Goal: Task Accomplishment & Management: Manage account settings

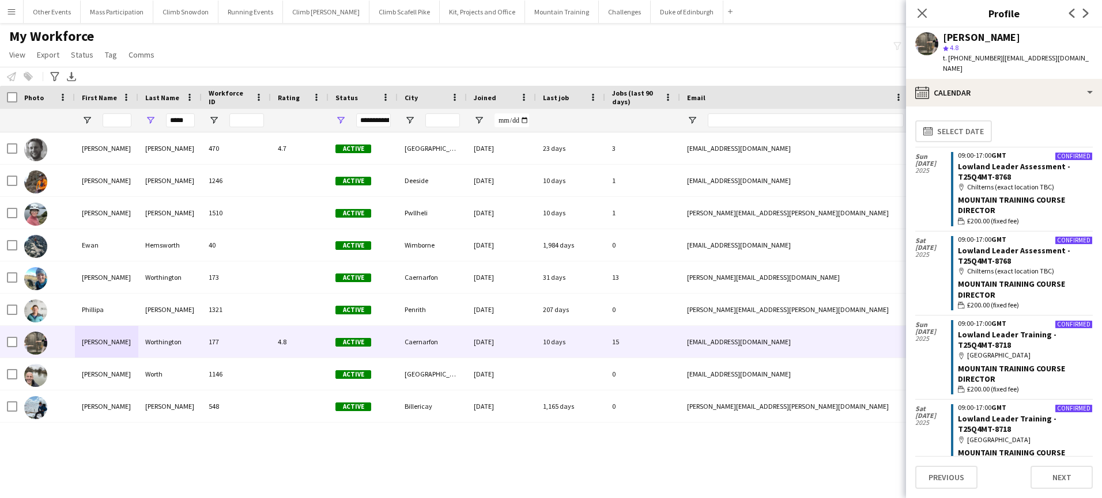
scroll to position [18, 0]
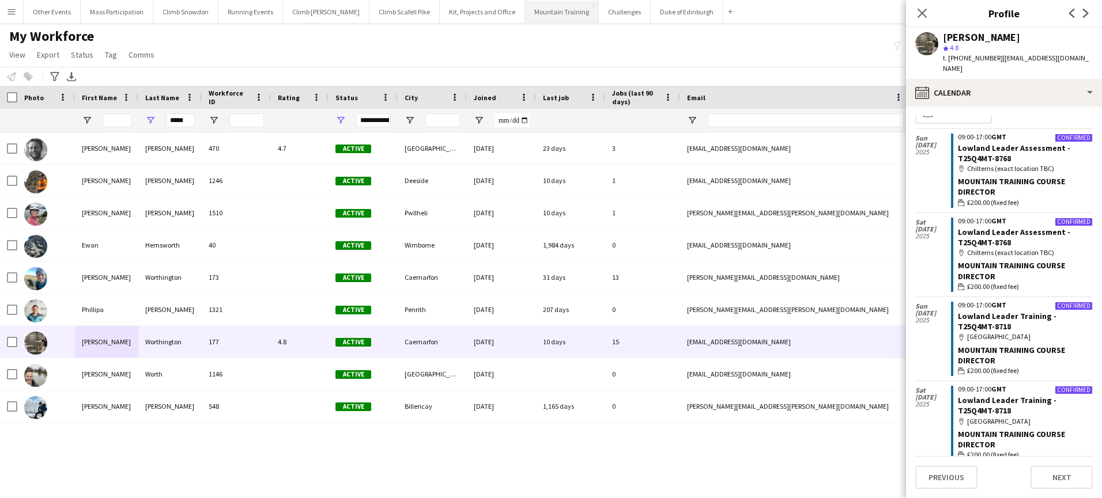
click at [547, 10] on button "Mountain Training Close" at bounding box center [562, 12] width 74 height 22
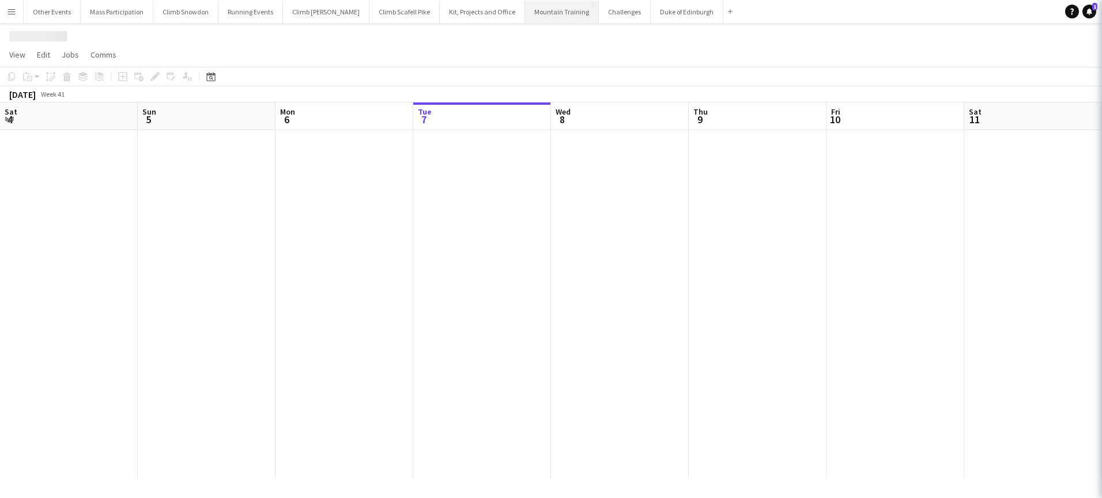
scroll to position [0, 275]
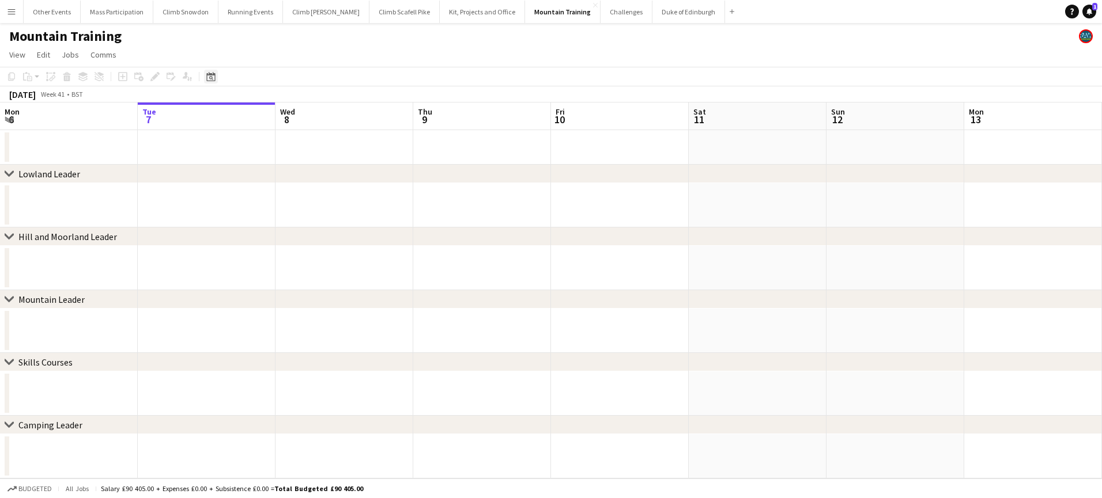
click at [214, 77] on icon "Date picker" at bounding box center [210, 76] width 9 height 9
click at [303, 116] on span "Next month" at bounding box center [304, 116] width 23 height 23
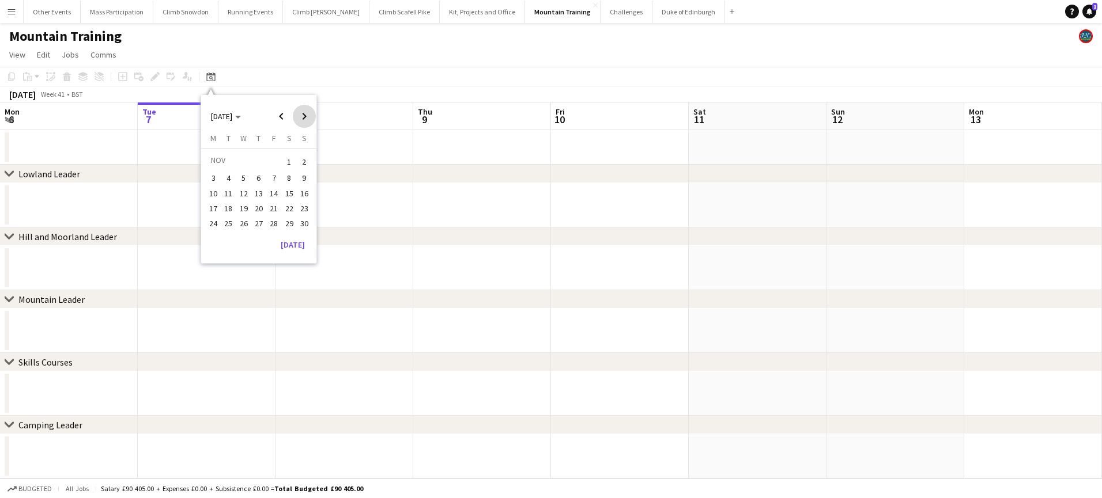
click at [303, 116] on span "Next month" at bounding box center [304, 116] width 23 height 23
click at [289, 194] on span "13" at bounding box center [289, 191] width 14 height 14
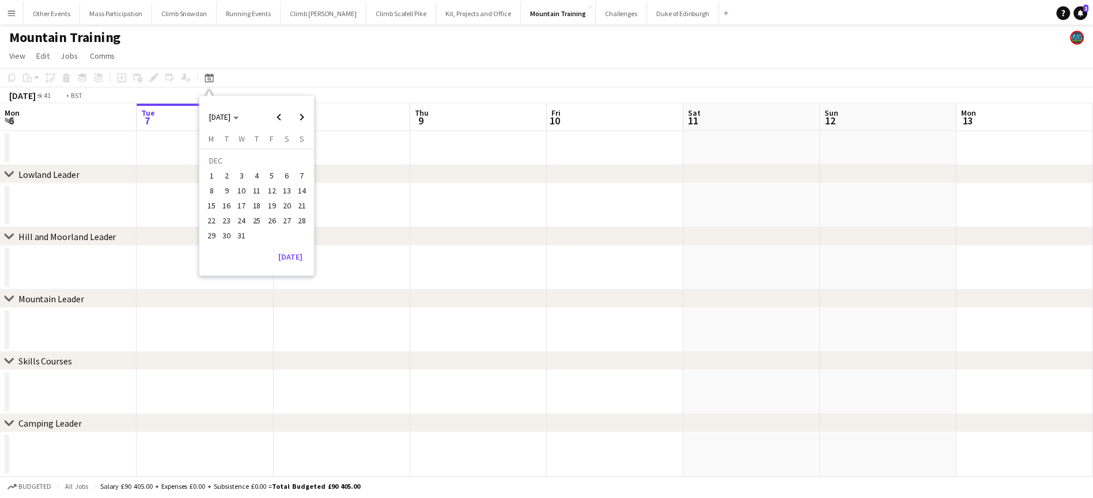
scroll to position [0, 396]
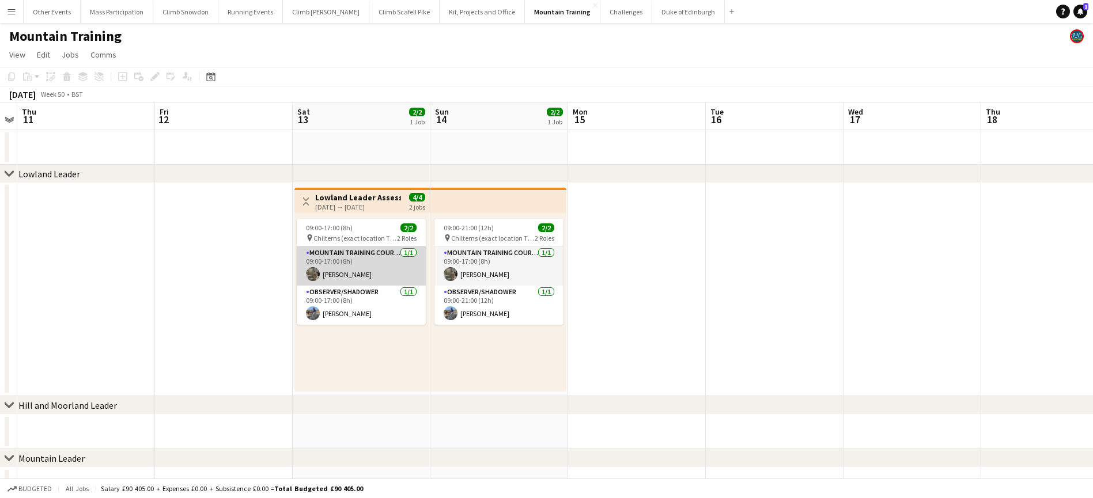
click at [354, 271] on app-card-role "Mountain Training Course Director [DATE] 09:00-17:00 (8h) [PERSON_NAME]" at bounding box center [361, 266] width 129 height 39
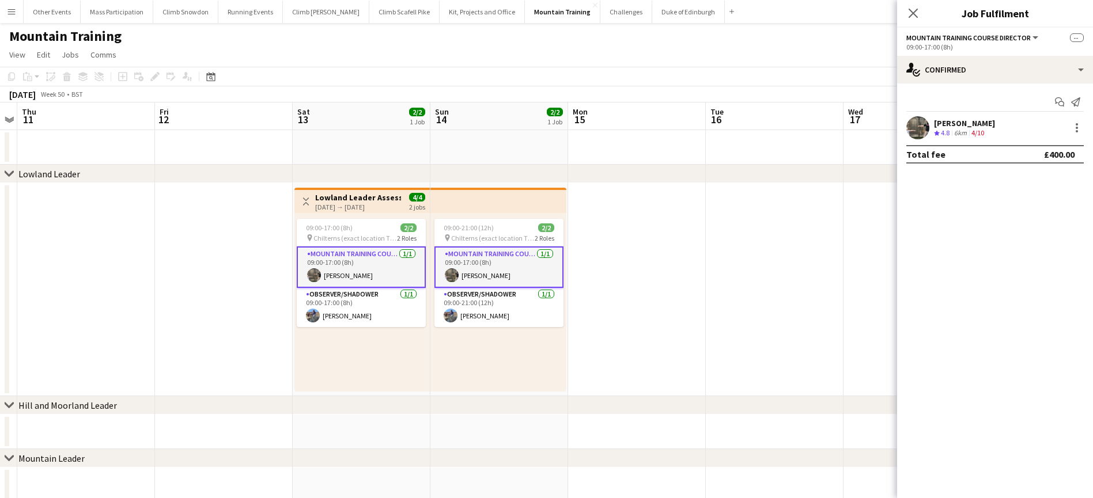
click at [1084, 128] on div "[PERSON_NAME] Crew rating 4.8 6km 4/10" at bounding box center [995, 127] width 196 height 23
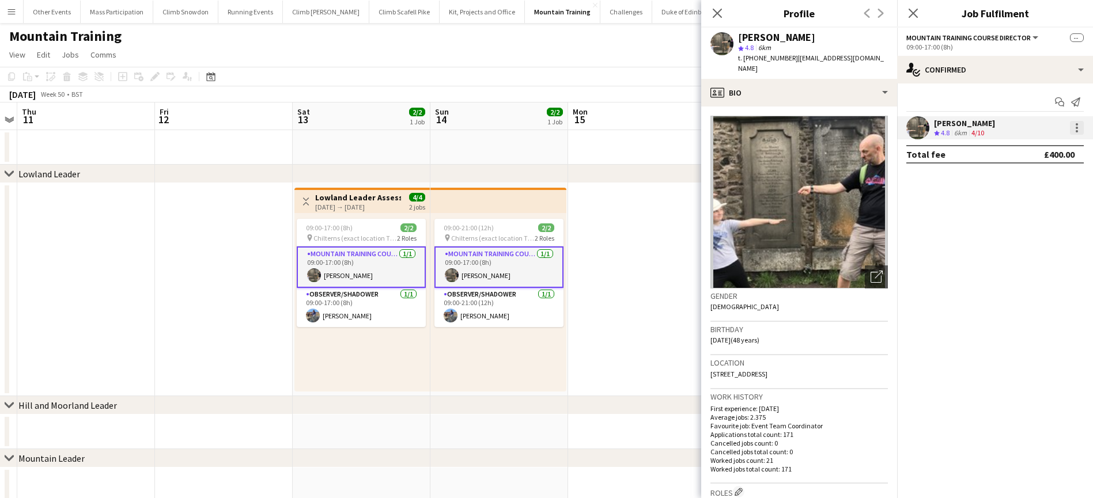
click at [1079, 130] on div at bounding box center [1077, 128] width 14 height 14
click at [1032, 232] on span "Remove" at bounding box center [1020, 232] width 35 height 10
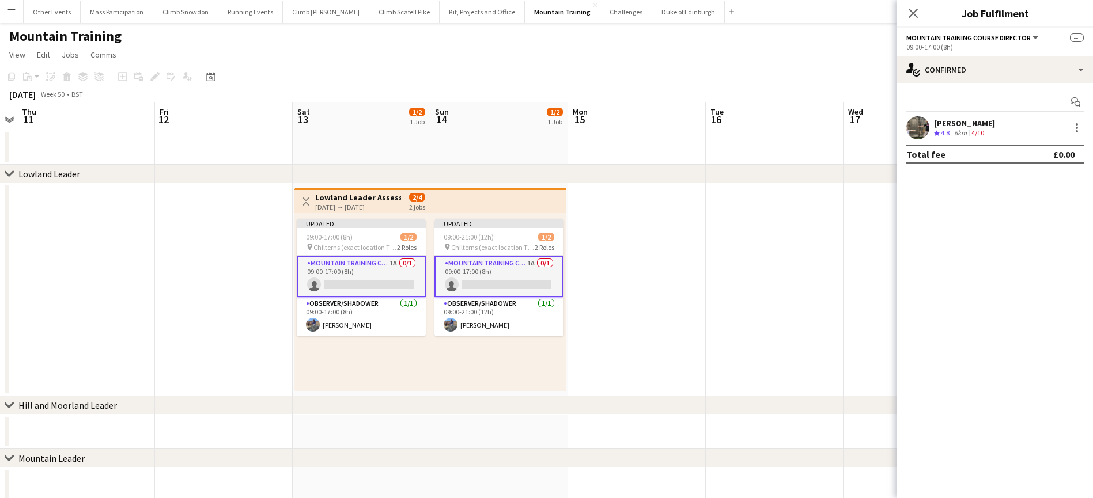
click at [956, 84] on div "Start chat [PERSON_NAME] Crew rating 4.8 6km 4/10 Total fee £0.00" at bounding box center [995, 128] width 196 height 89
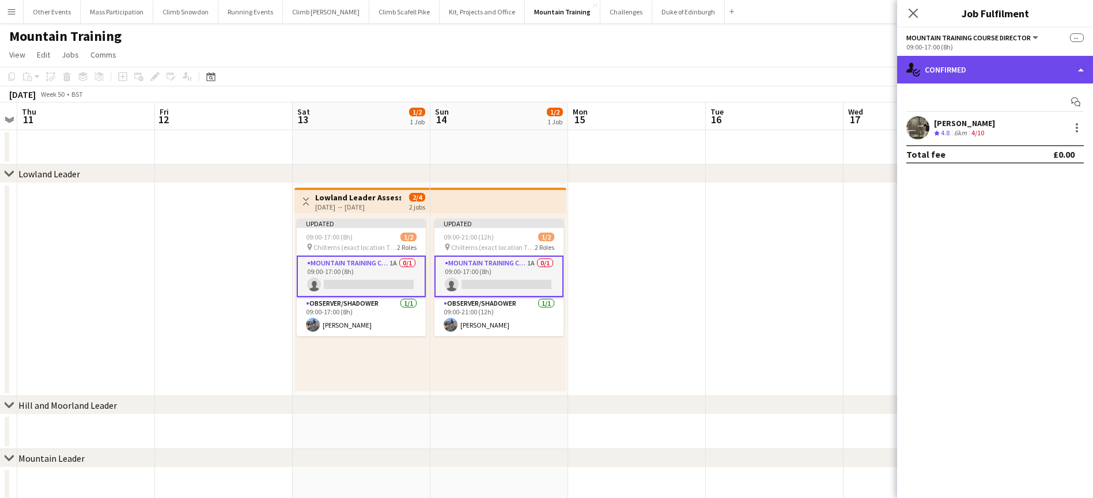
click at [956, 74] on div "single-neutral-actions-check-2 Confirmed" at bounding box center [995, 70] width 196 height 28
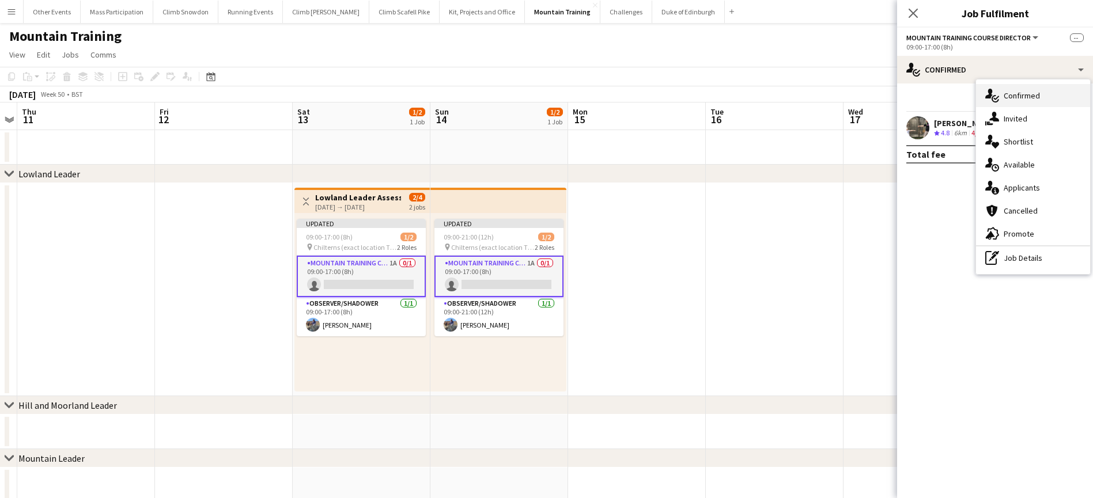
click at [999, 104] on div "single-neutral-actions-check-2 Confirmed" at bounding box center [1033, 95] width 114 height 23
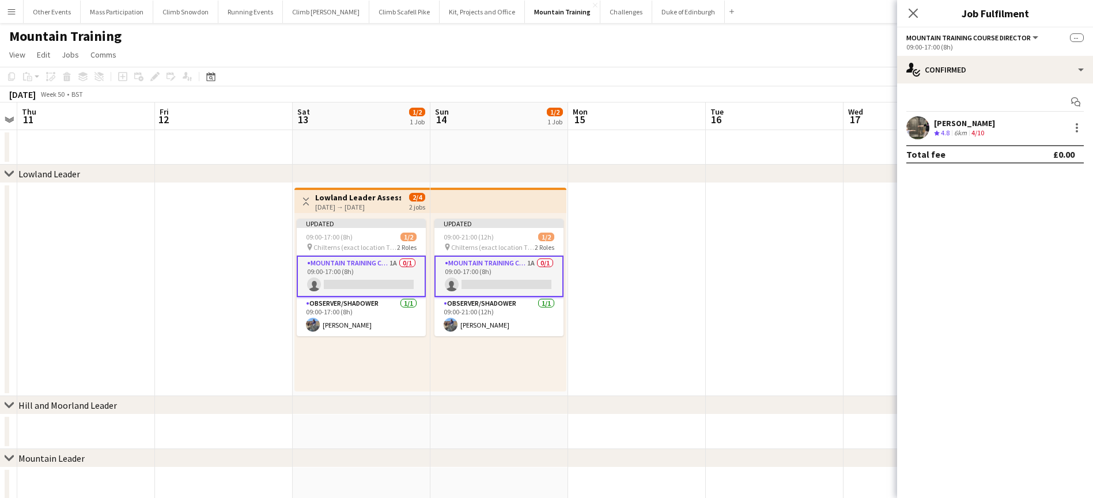
click at [362, 271] on app-card-role "Mountain Training Course Director 1A 0/1 09:00-17:00 (8h) single-neutral-actions" at bounding box center [361, 276] width 129 height 41
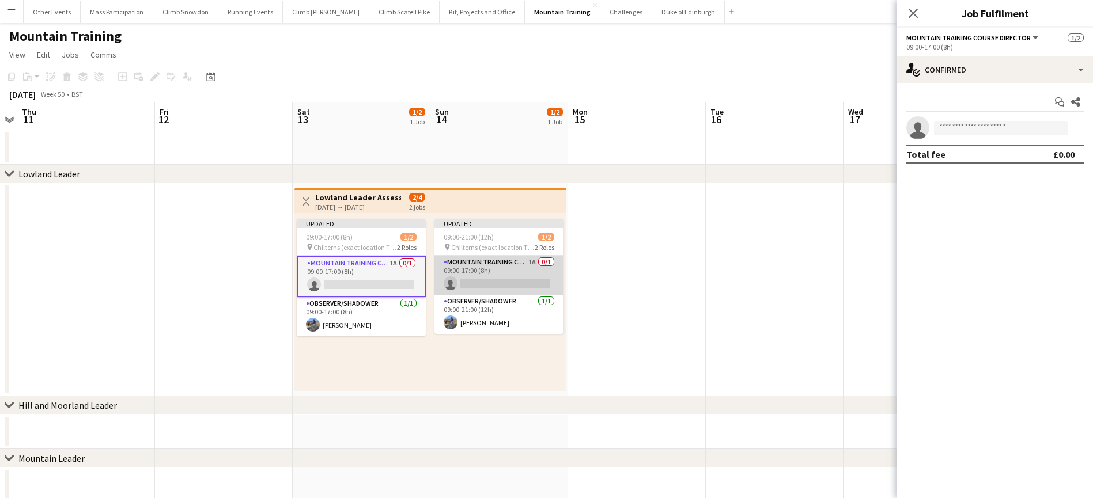
click at [461, 279] on app-card-role "Mountain Training Course Director 1A 0/1 09:00-17:00 (8h) single-neutral-actions" at bounding box center [498, 275] width 129 height 39
click at [964, 119] on app-invite-slot "single-neutral-actions" at bounding box center [995, 127] width 196 height 23
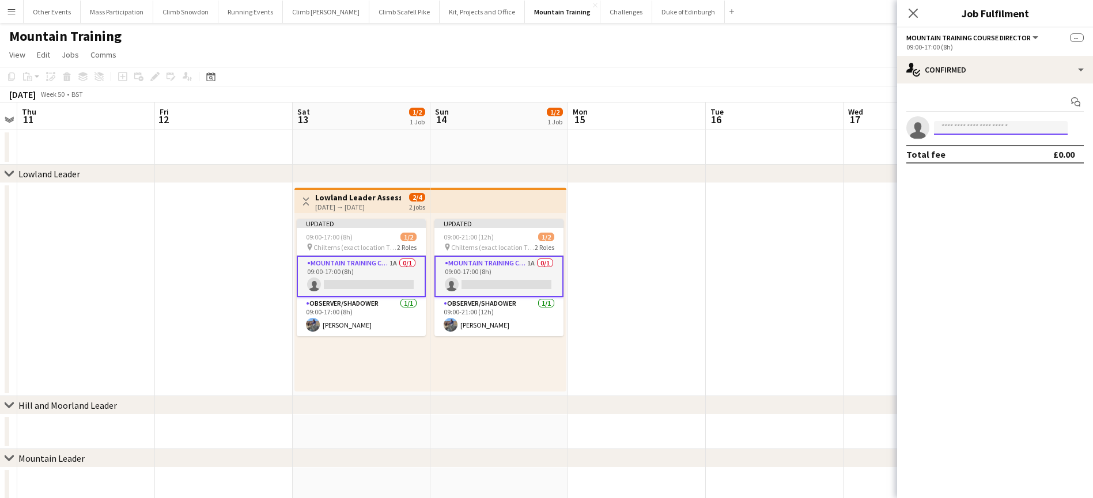
click at [961, 126] on input at bounding box center [1001, 128] width 134 height 14
type input "*******"
click at [963, 150] on span "[EMAIL_ADDRESS][DOMAIN_NAME]" at bounding box center [1000, 153] width 115 height 9
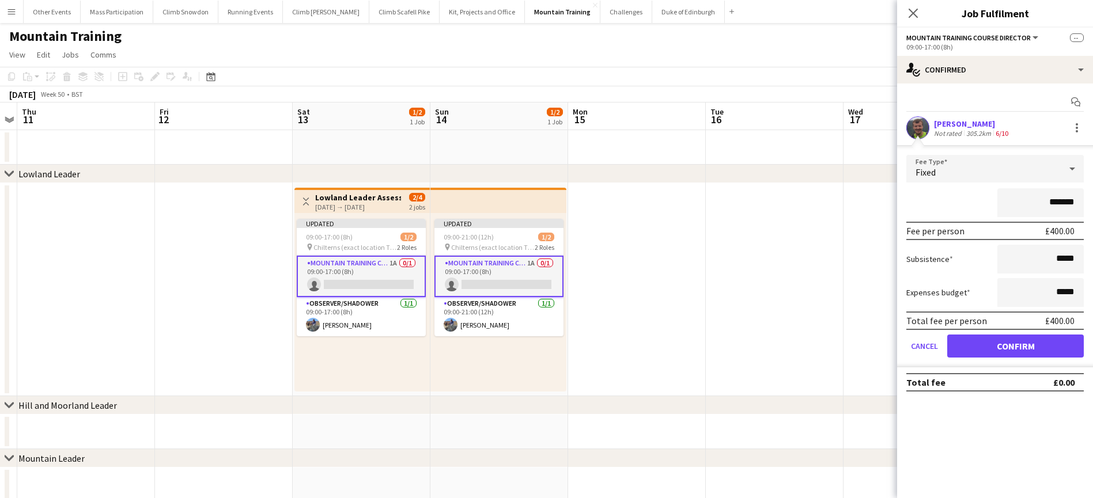
click at [1008, 342] on button "Confirm" at bounding box center [1015, 346] width 137 height 23
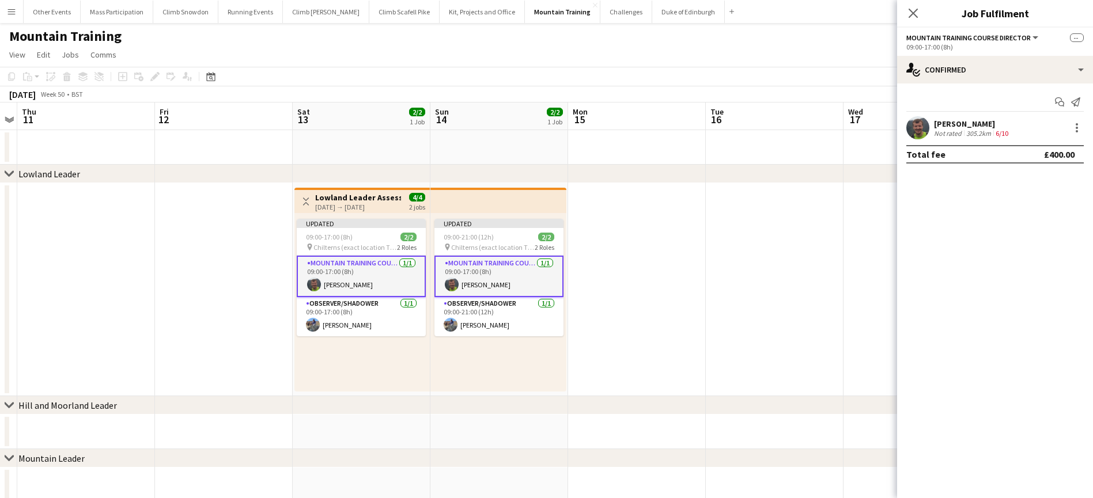
click at [617, 254] on app-date-cell at bounding box center [637, 289] width 138 height 213
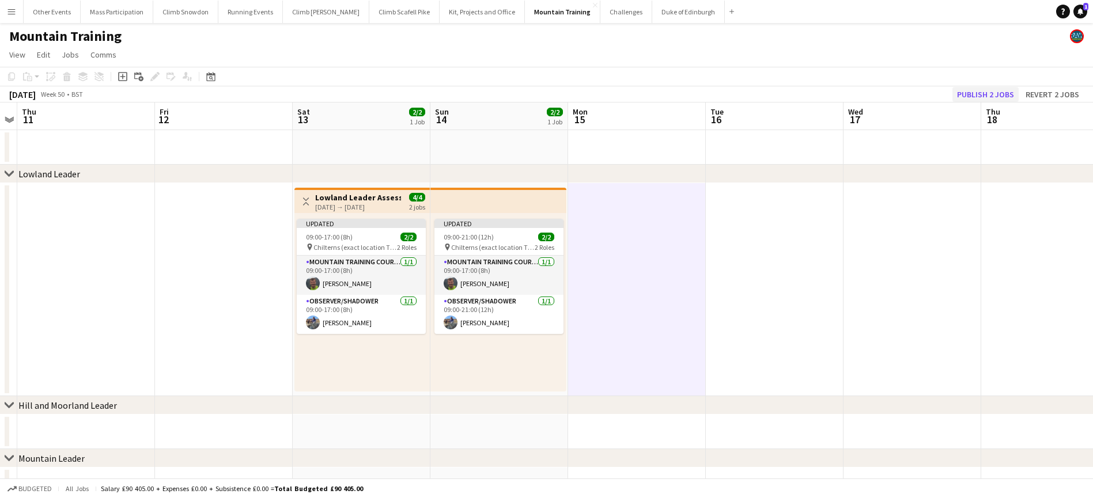
click at [971, 94] on button "Publish 2 jobs" at bounding box center [985, 94] width 66 height 15
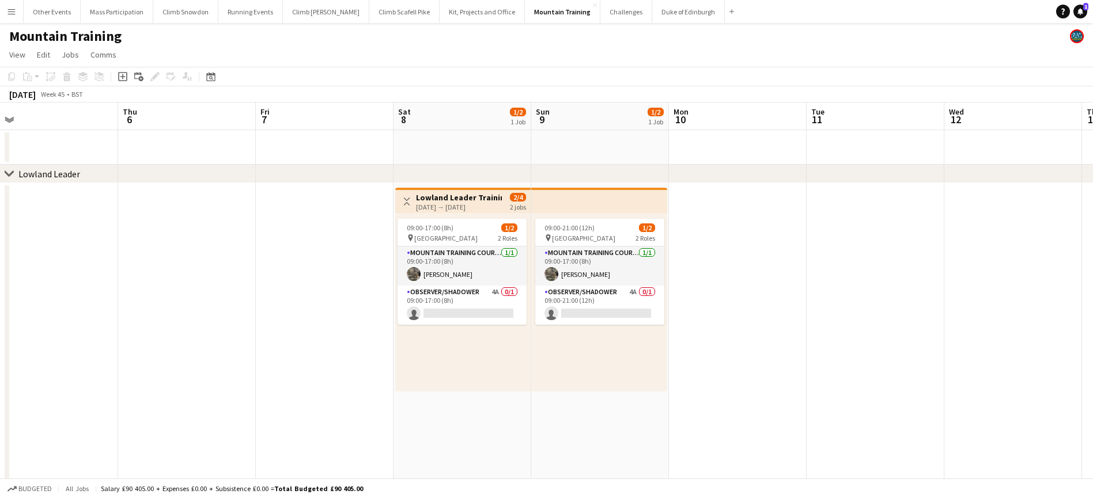
scroll to position [0, 291]
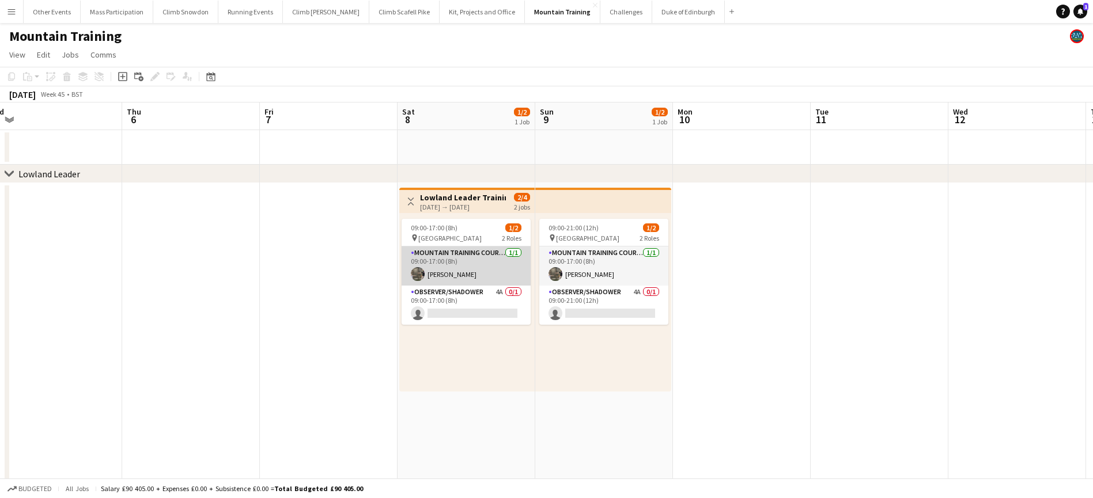
click at [463, 277] on app-card-role "Mountain Training Course Director [DATE] 09:00-17:00 (8h) [PERSON_NAME]" at bounding box center [466, 266] width 129 height 39
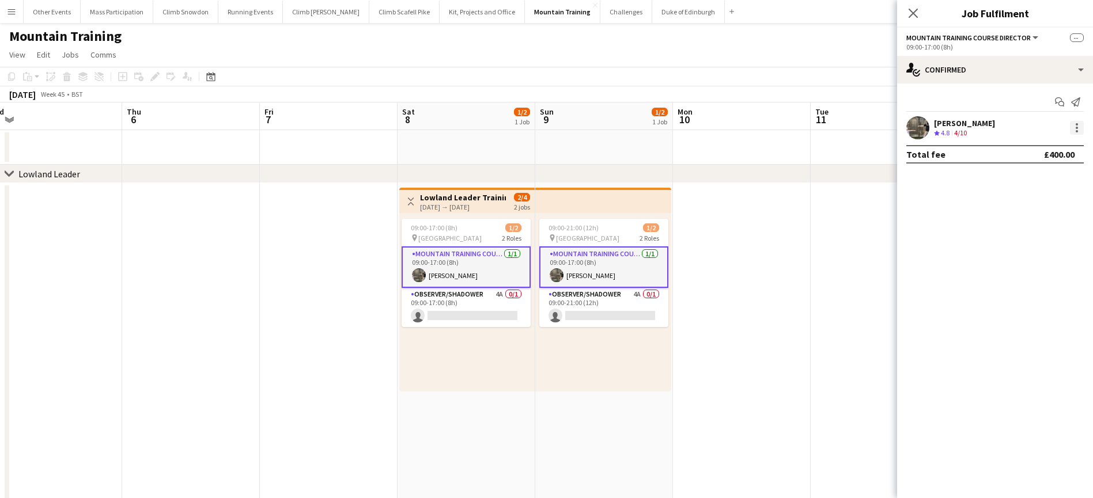
click at [1083, 130] on div at bounding box center [1077, 128] width 14 height 14
click at [945, 66] on div at bounding box center [546, 249] width 1093 height 498
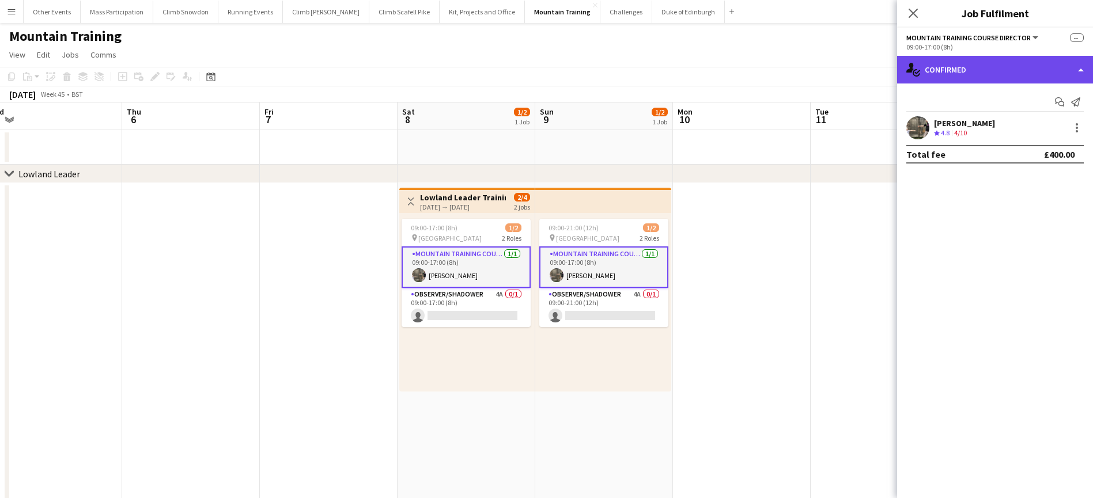
click at [958, 69] on div "single-neutral-actions-check-2 Confirmed" at bounding box center [995, 70] width 196 height 28
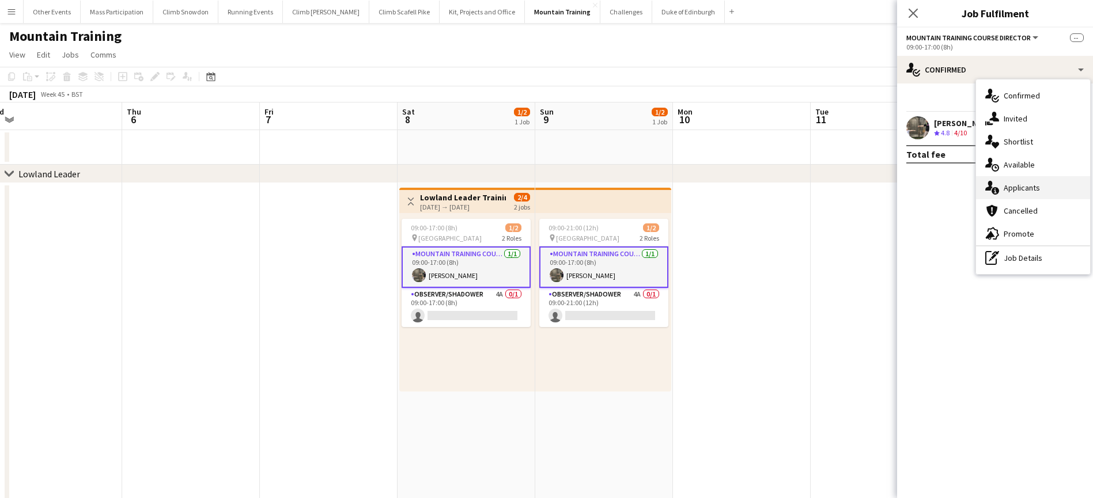
click at [1002, 191] on div "single-neutral-actions-information Applicants" at bounding box center [1033, 187] width 114 height 23
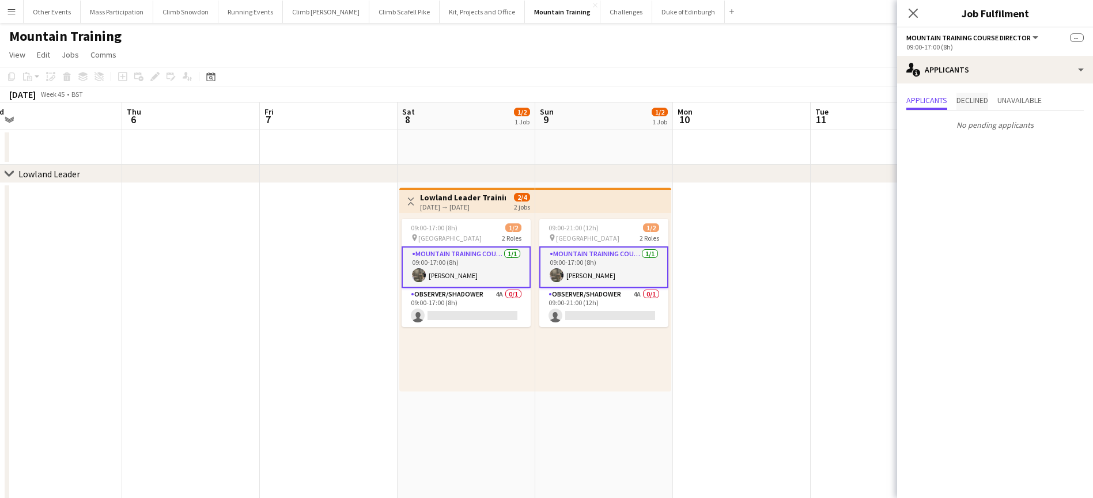
click at [981, 107] on span "Declined" at bounding box center [972, 101] width 32 height 17
click at [1012, 103] on span "Unavailable" at bounding box center [1019, 100] width 44 height 8
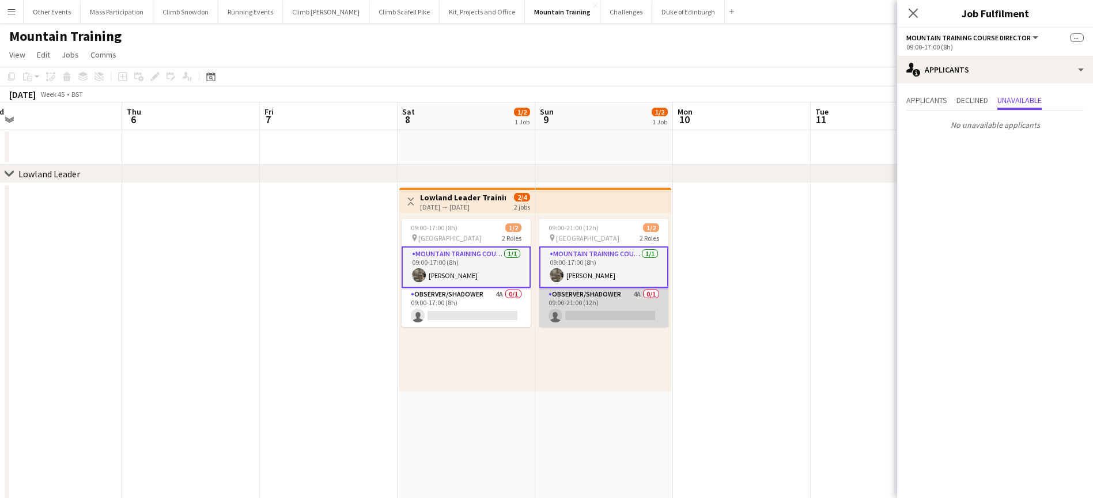
click at [587, 308] on app-card-role "Observer/Shadower 4A 0/1 09:00-21:00 (12h) single-neutral-actions" at bounding box center [603, 307] width 129 height 39
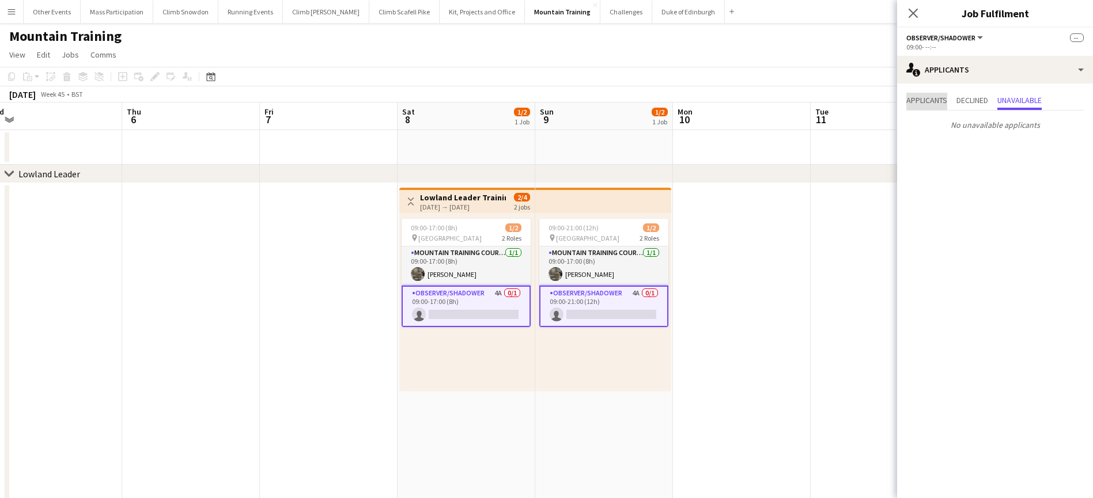
click at [926, 106] on span "Applicants" at bounding box center [926, 101] width 41 height 17
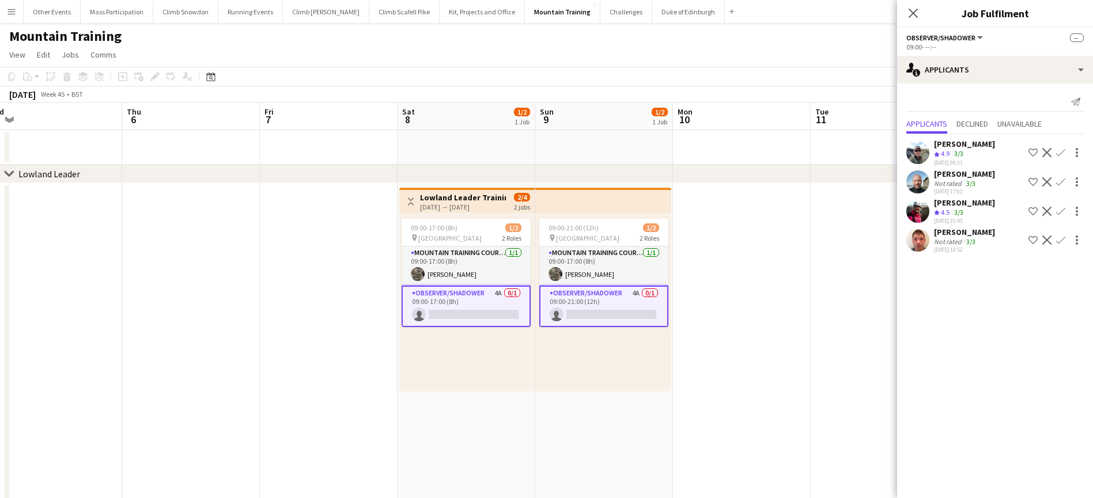
click at [712, 275] on app-date-cell at bounding box center [742, 394] width 138 height 422
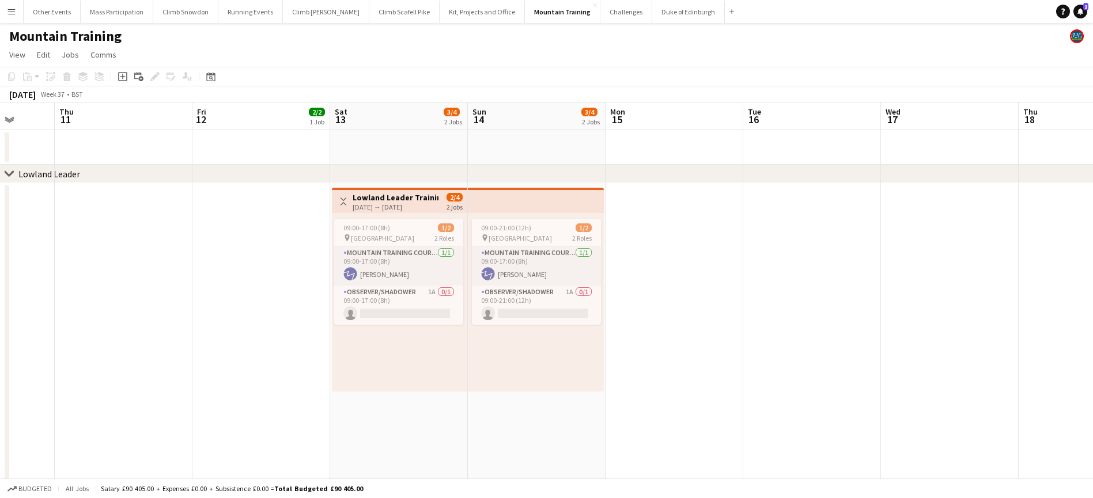
scroll to position [0, 343]
